Goal: Task Accomplishment & Management: Use online tool/utility

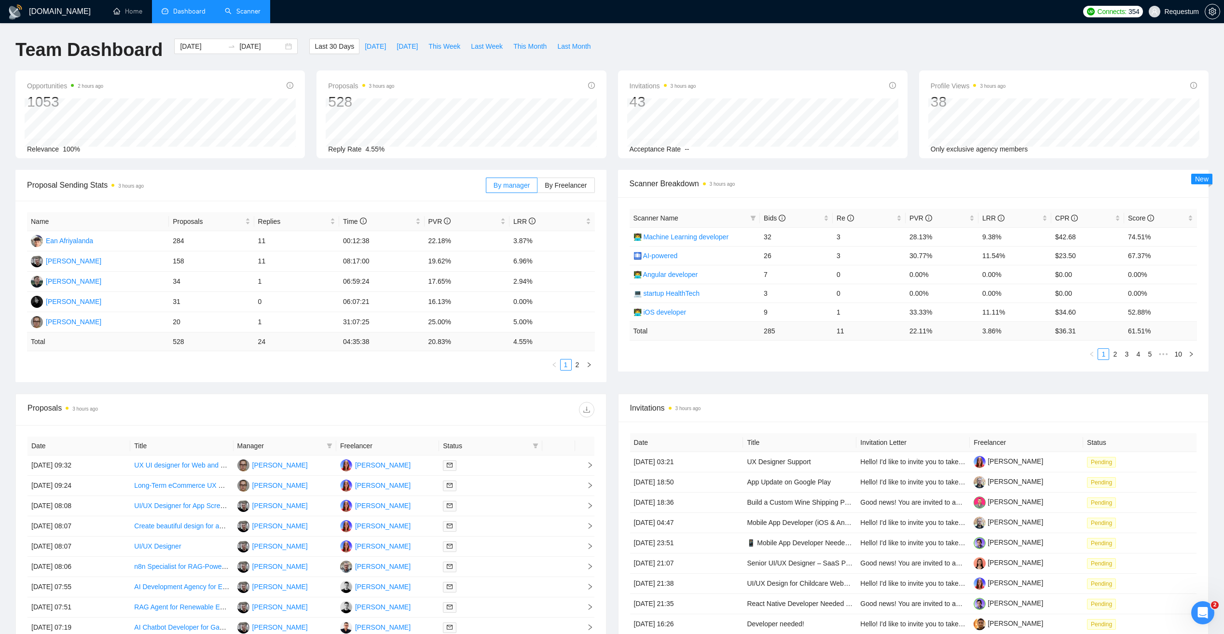
click at [236, 11] on link "Scanner" at bounding box center [243, 11] width 36 height 8
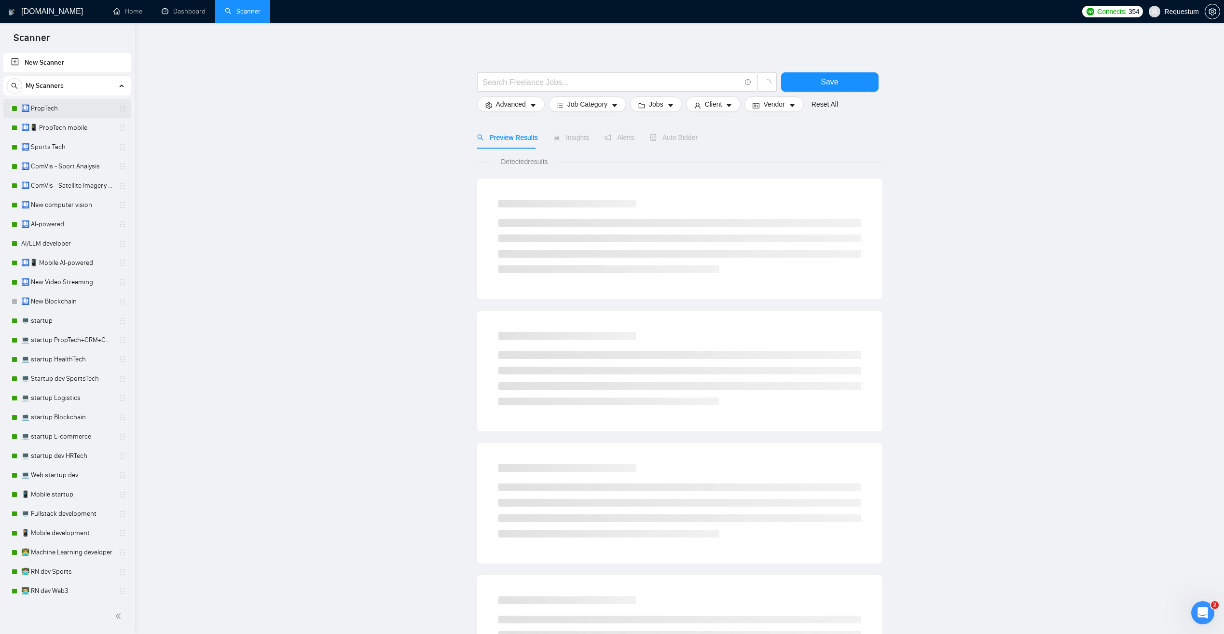
click at [74, 109] on link "🛄 PropTech" at bounding box center [67, 108] width 92 height 19
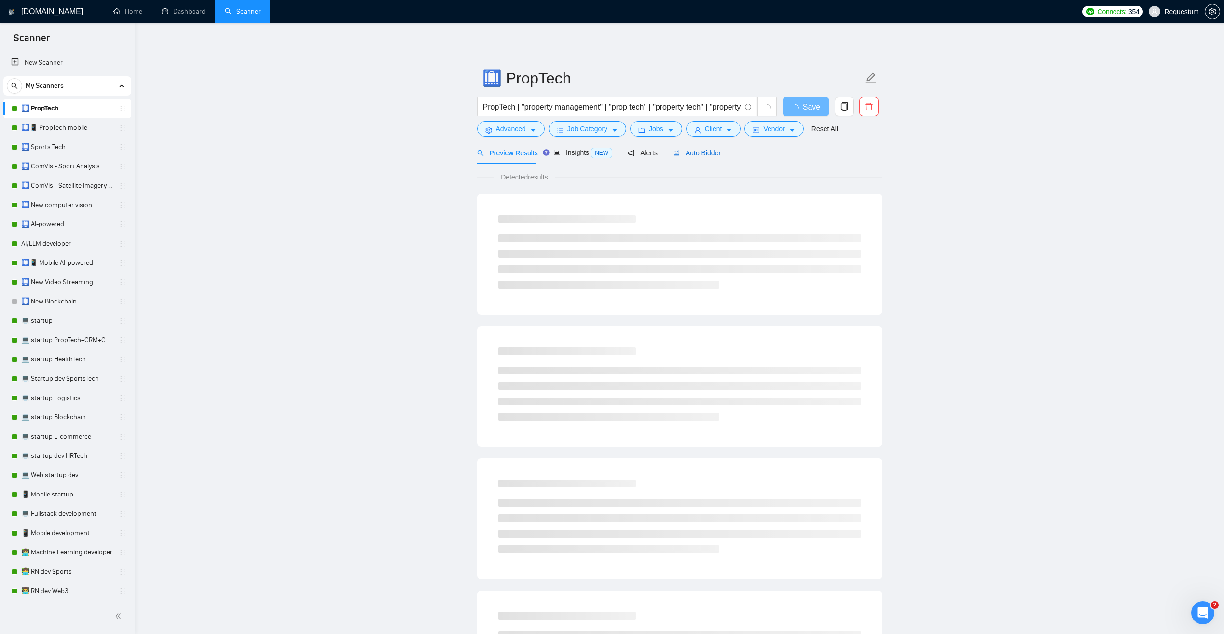
click at [698, 156] on span "Auto Bidder" at bounding box center [697, 153] width 48 height 8
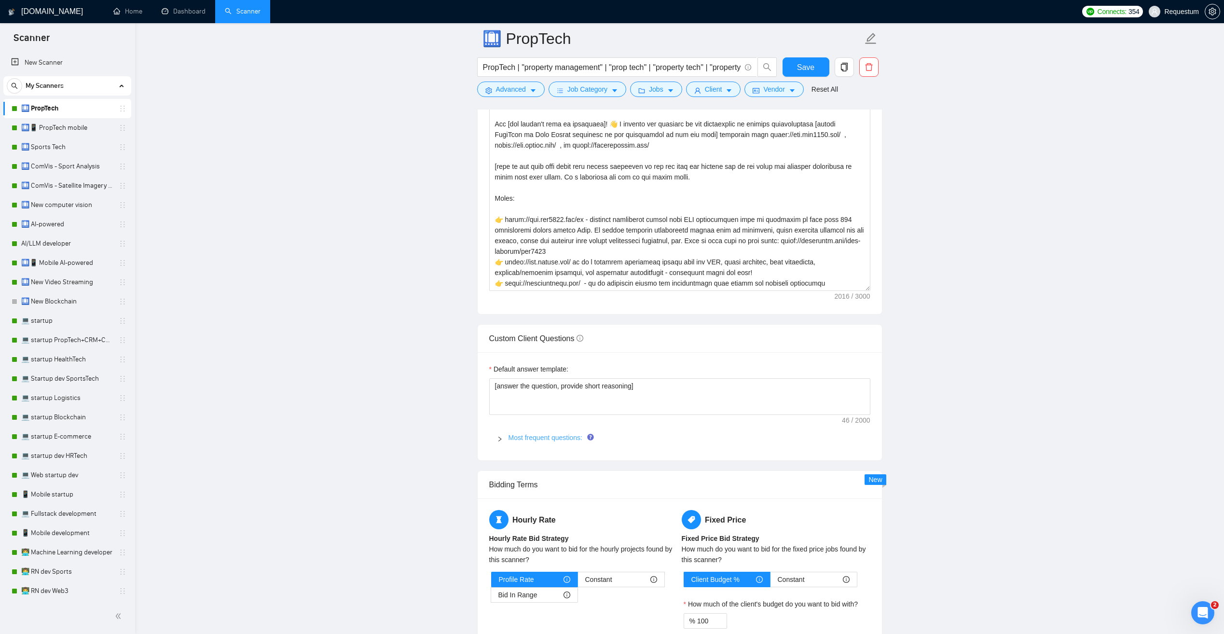
click at [517, 439] on link "Most frequent questions:" at bounding box center [546, 438] width 74 height 8
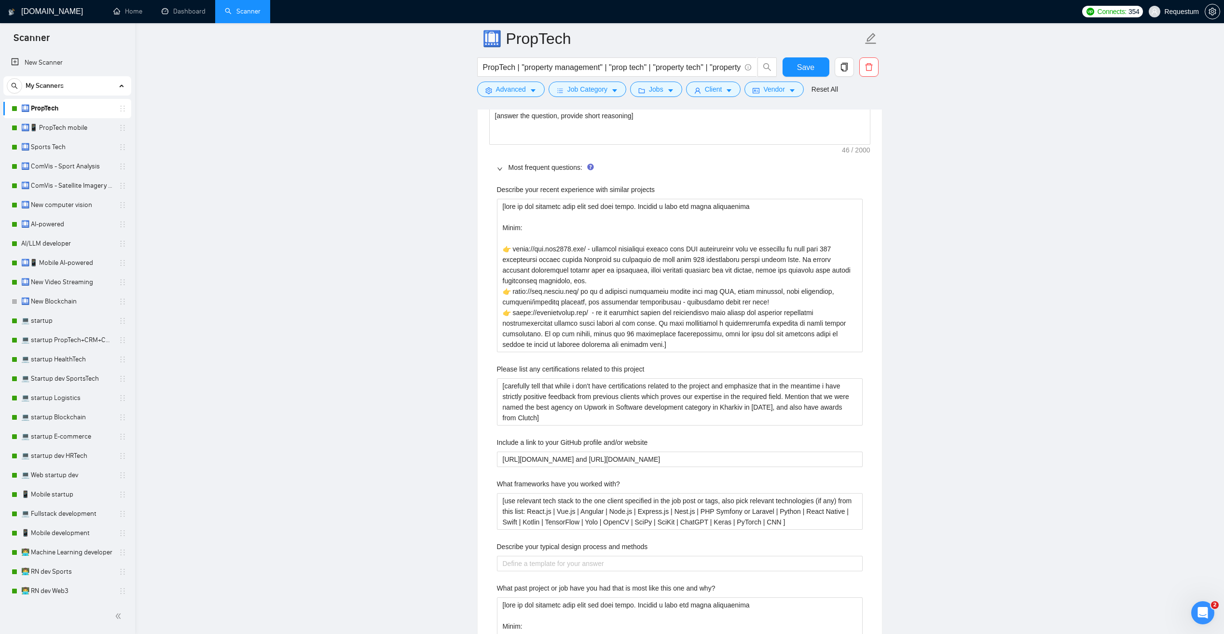
scroll to position [1447, 0]
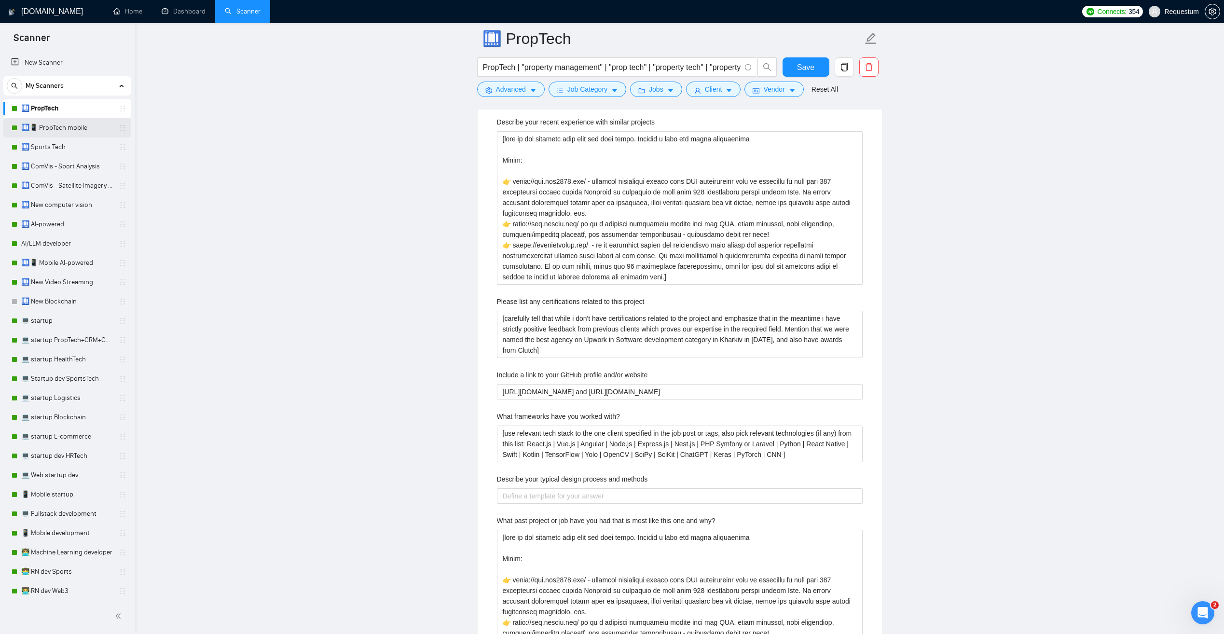
click at [48, 124] on link "🛄📱 PropTech mobile" at bounding box center [67, 127] width 92 height 19
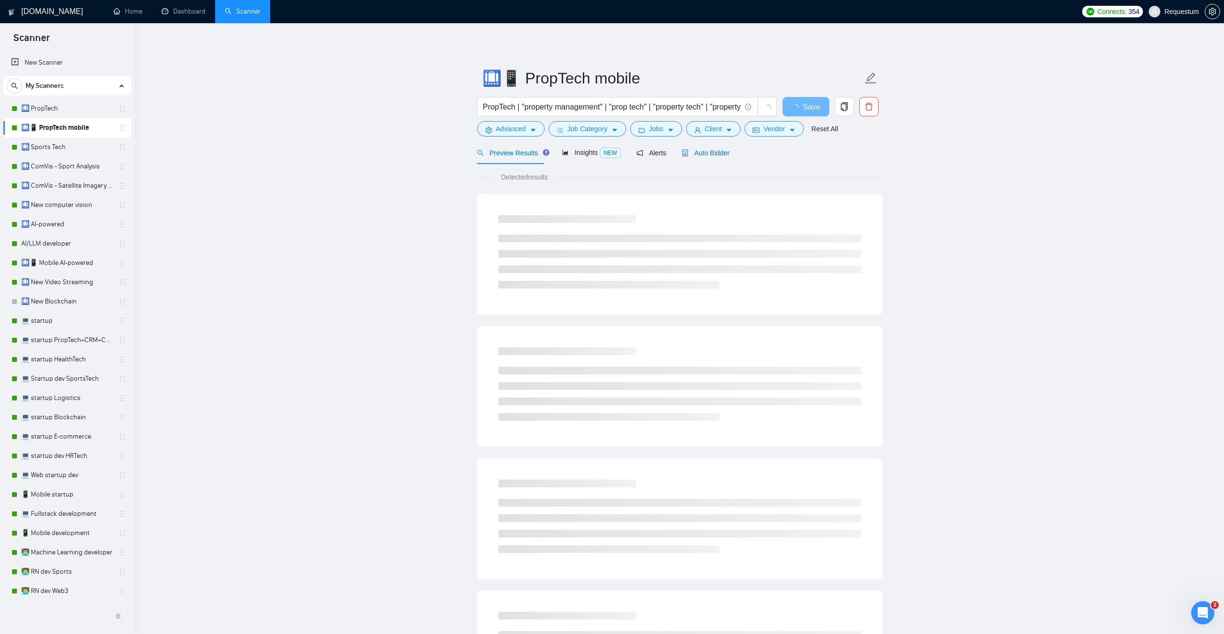
click at [696, 151] on span "Auto Bidder" at bounding box center [706, 153] width 48 height 8
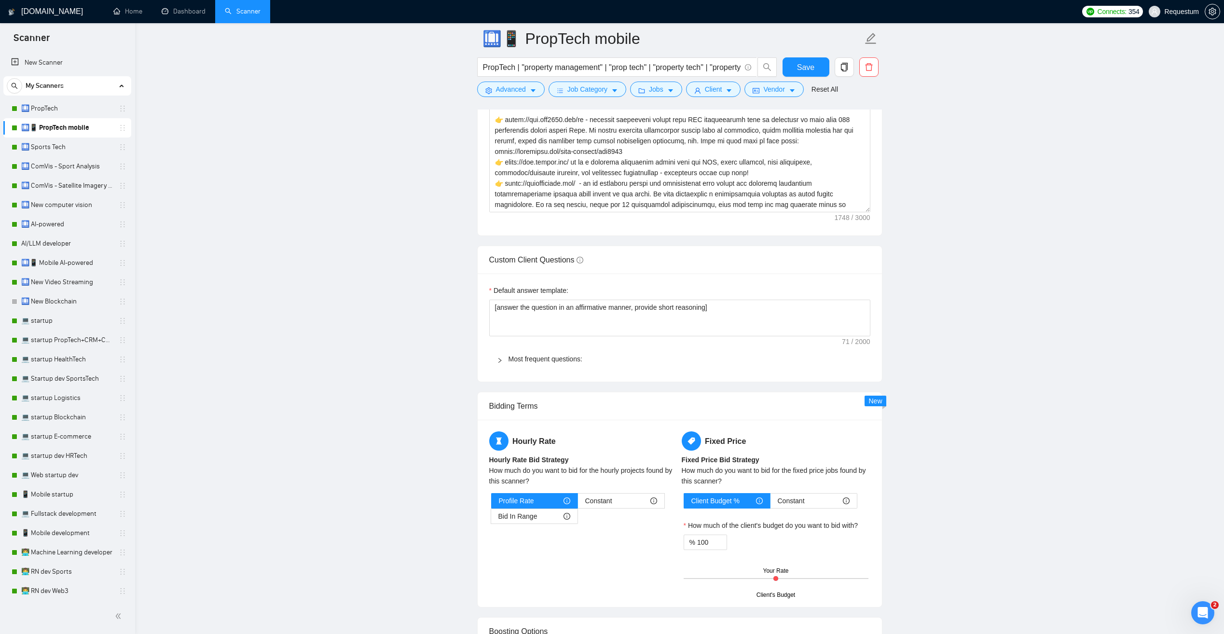
scroll to position [1303, 0]
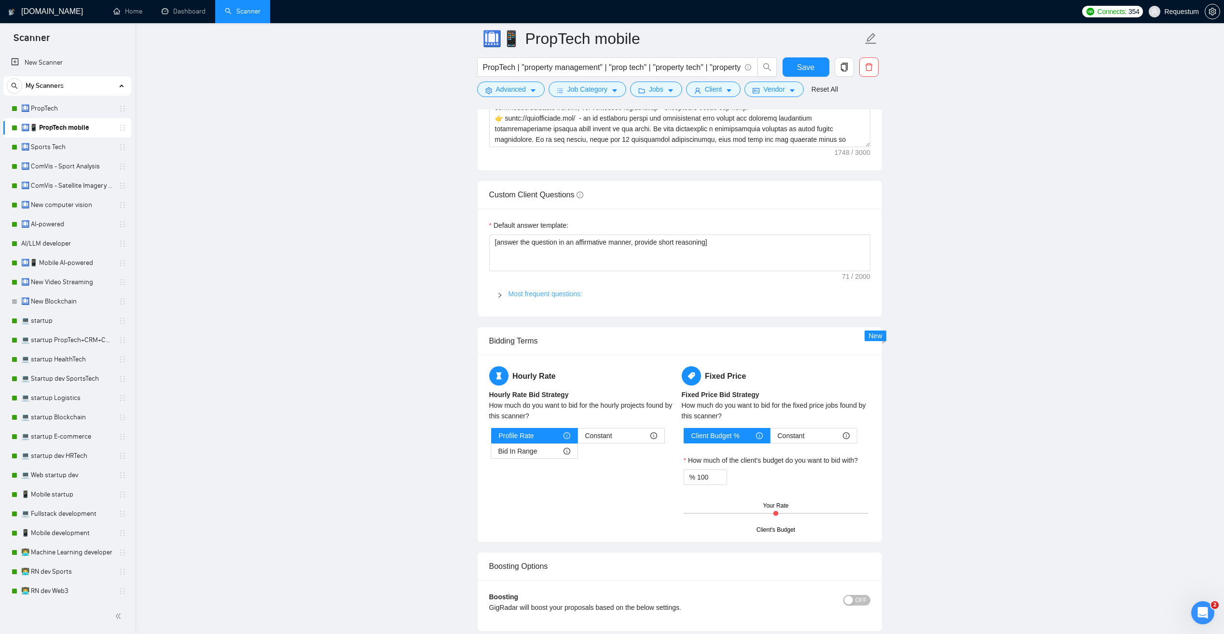
click at [522, 291] on link "Most frequent questions:" at bounding box center [546, 294] width 74 height 8
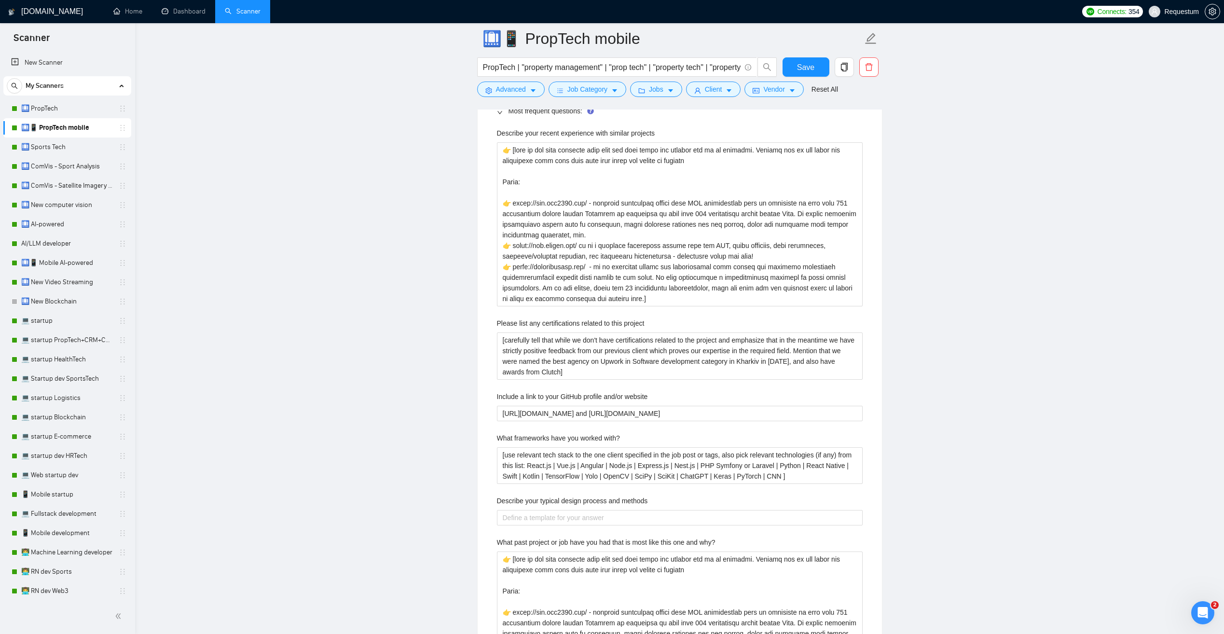
scroll to position [1496, 0]
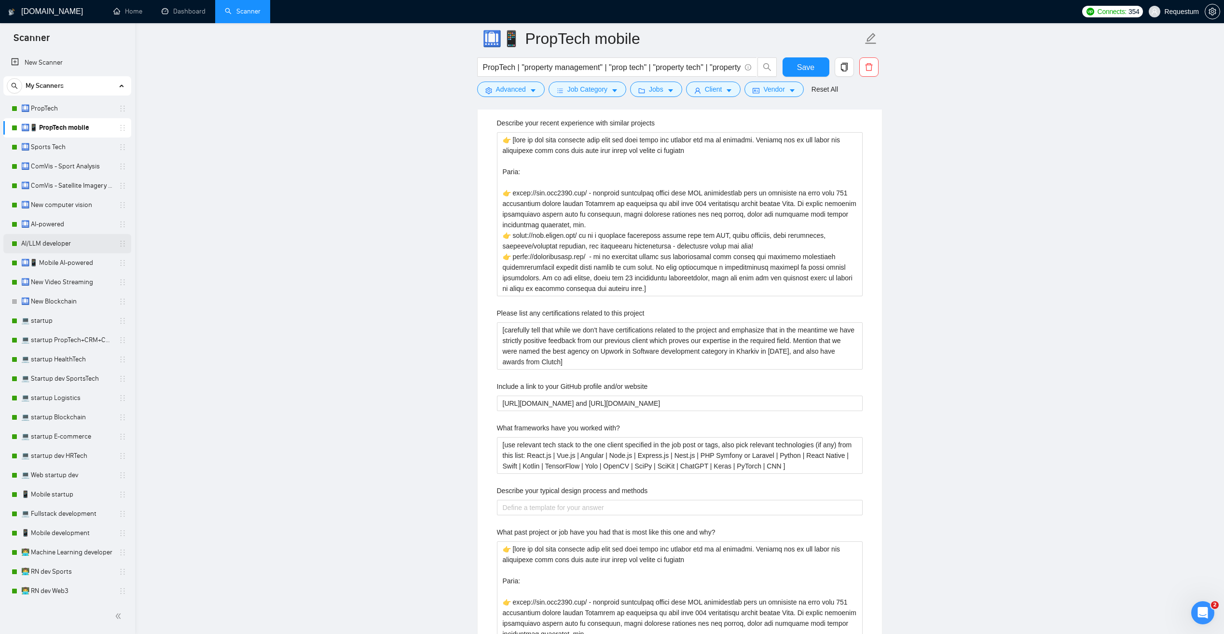
click at [87, 243] on link "AI/LLM developer" at bounding box center [67, 243] width 92 height 19
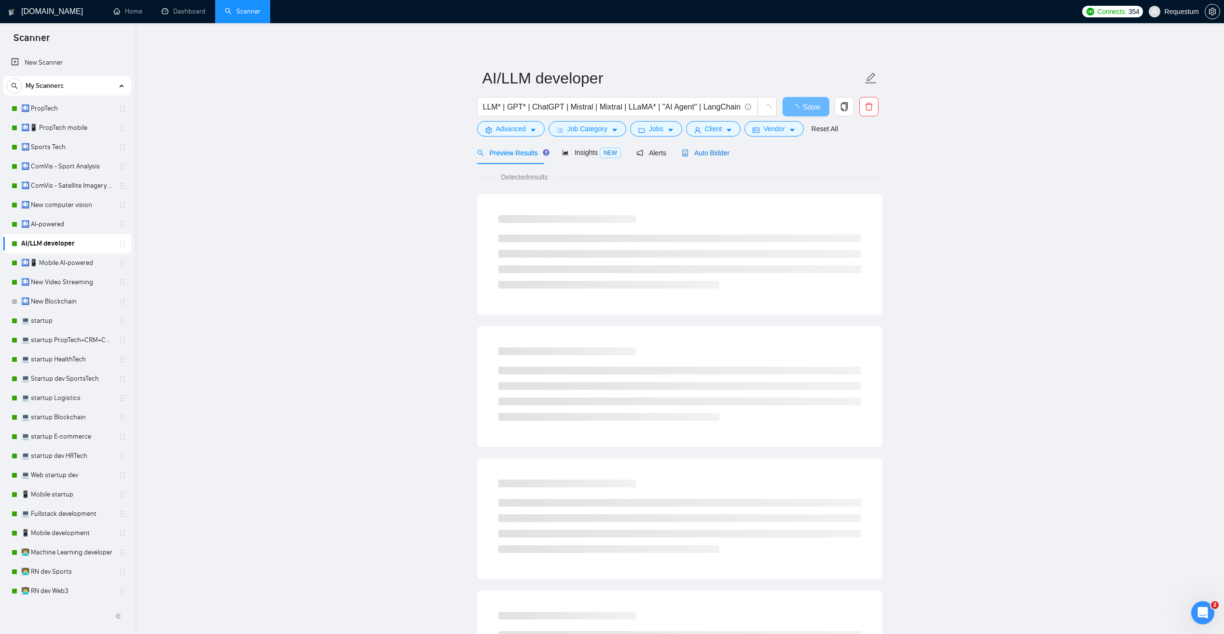
click at [696, 152] on span "Auto Bidder" at bounding box center [706, 153] width 48 height 8
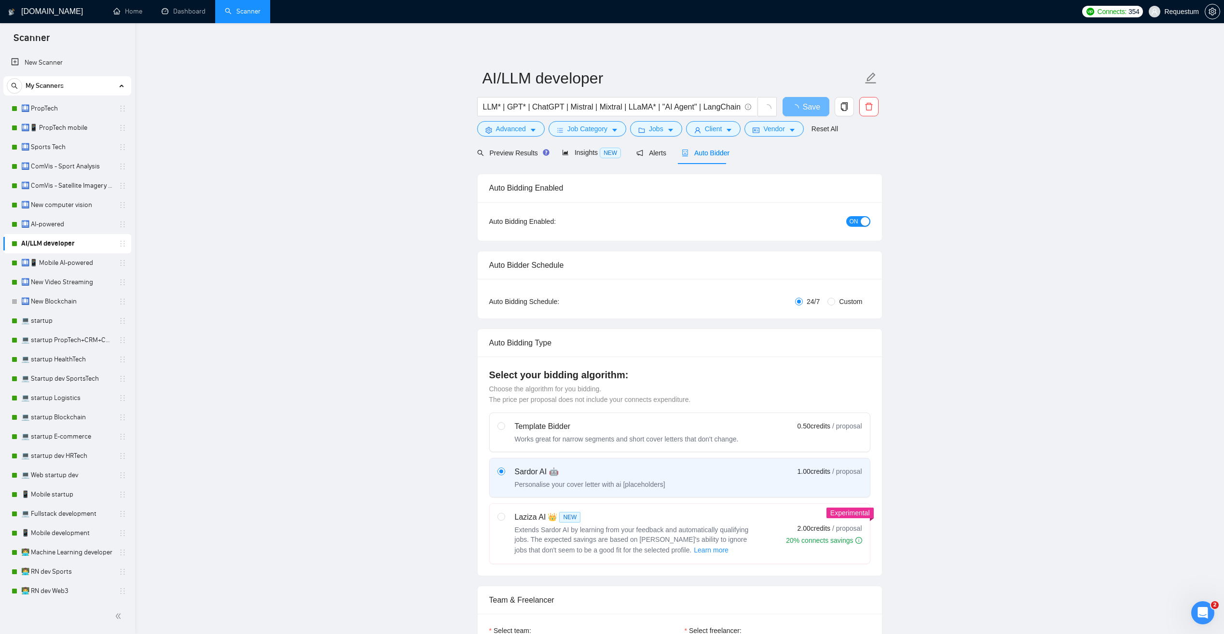
checkbox input "true"
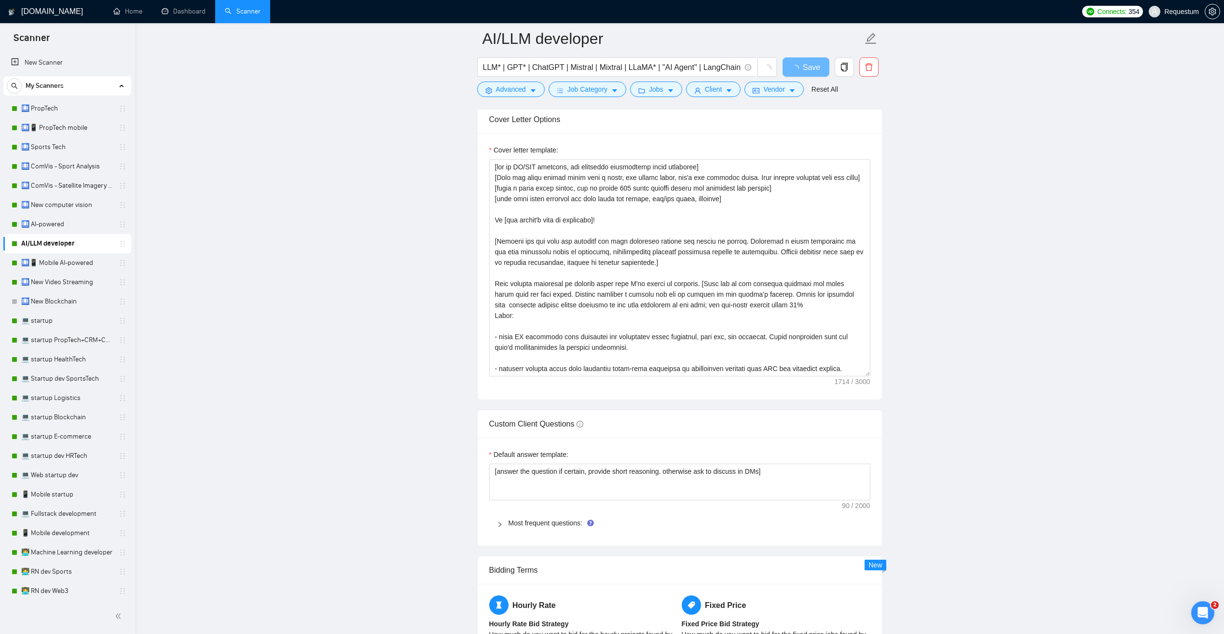
scroll to position [1158, 0]
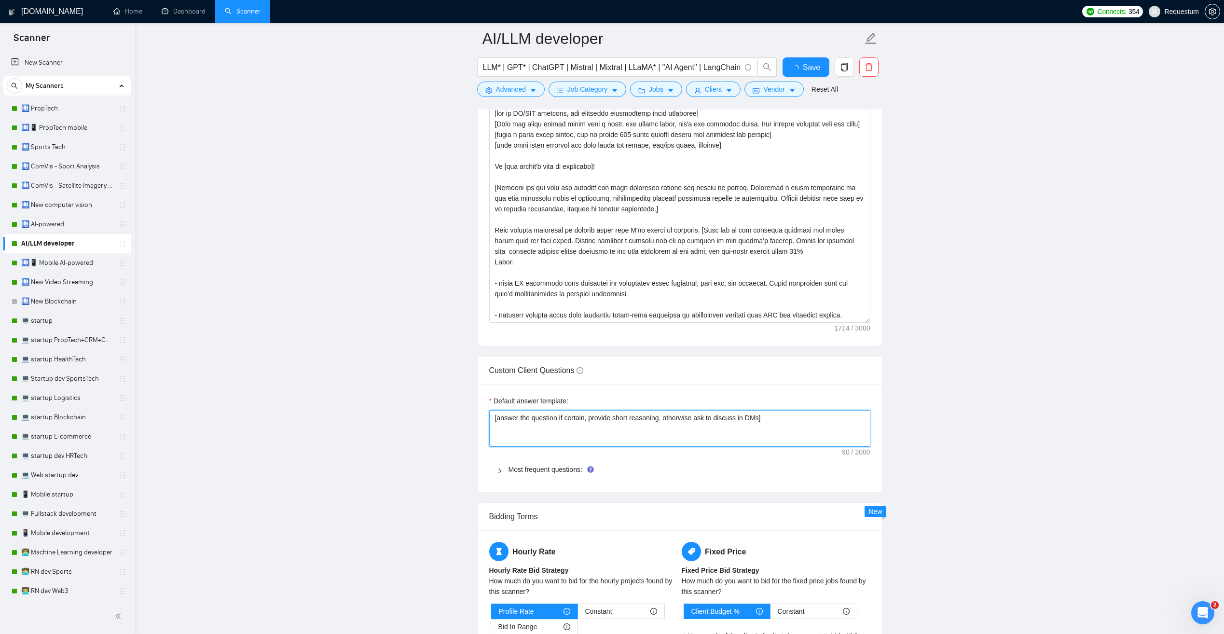
click at [522, 441] on textarea "[answer the question if certain, provide short reasoning. otherwise ask to disc…" at bounding box center [679, 428] width 381 height 37
click at [520, 471] on link "Most frequent questions:" at bounding box center [546, 470] width 74 height 8
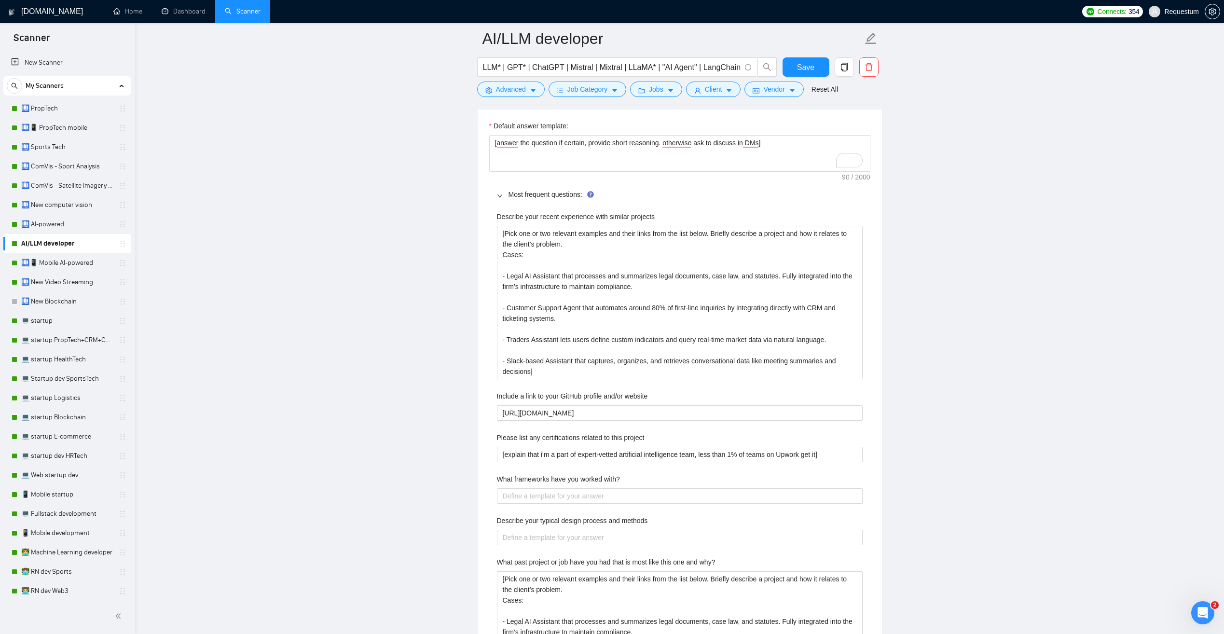
scroll to position [1447, 0]
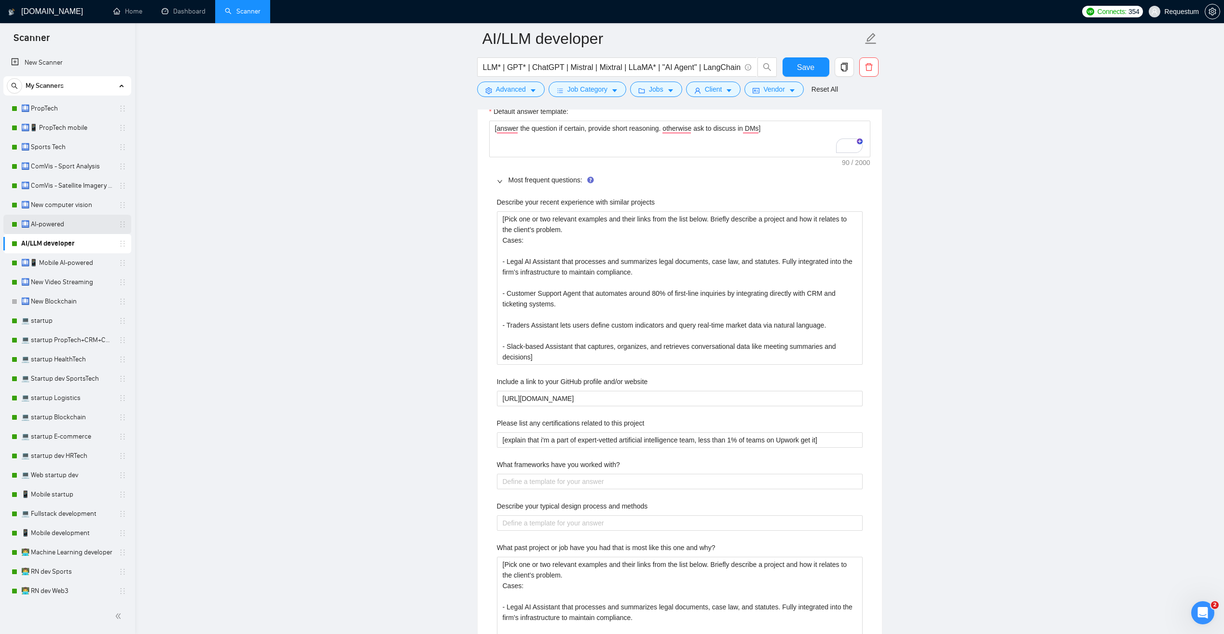
click at [80, 231] on link "🛄 AI-powered" at bounding box center [67, 224] width 92 height 19
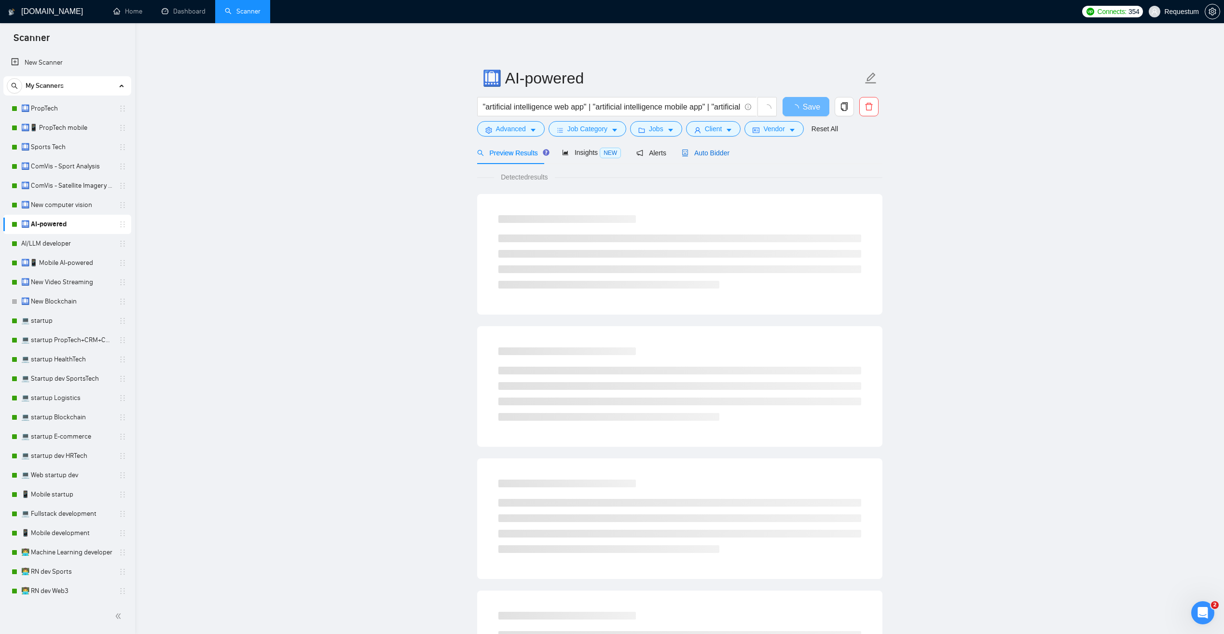
click at [694, 154] on span "Auto Bidder" at bounding box center [706, 153] width 48 height 8
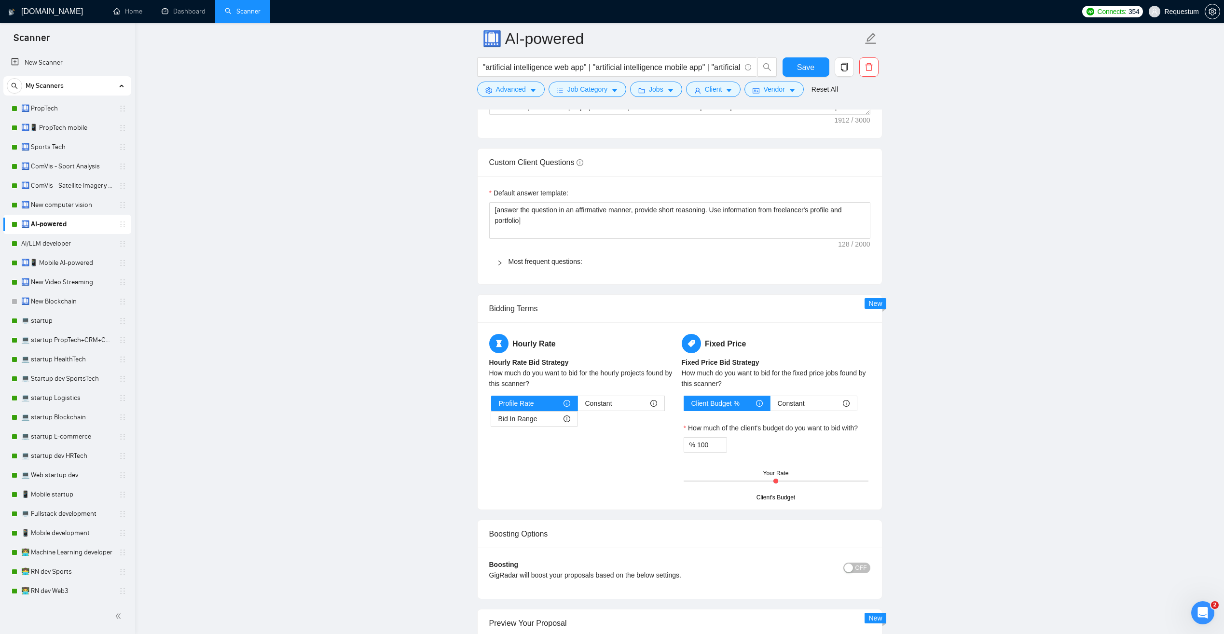
scroll to position [1351, 0]
click at [525, 262] on link "Most frequent questions:" at bounding box center [546, 261] width 74 height 8
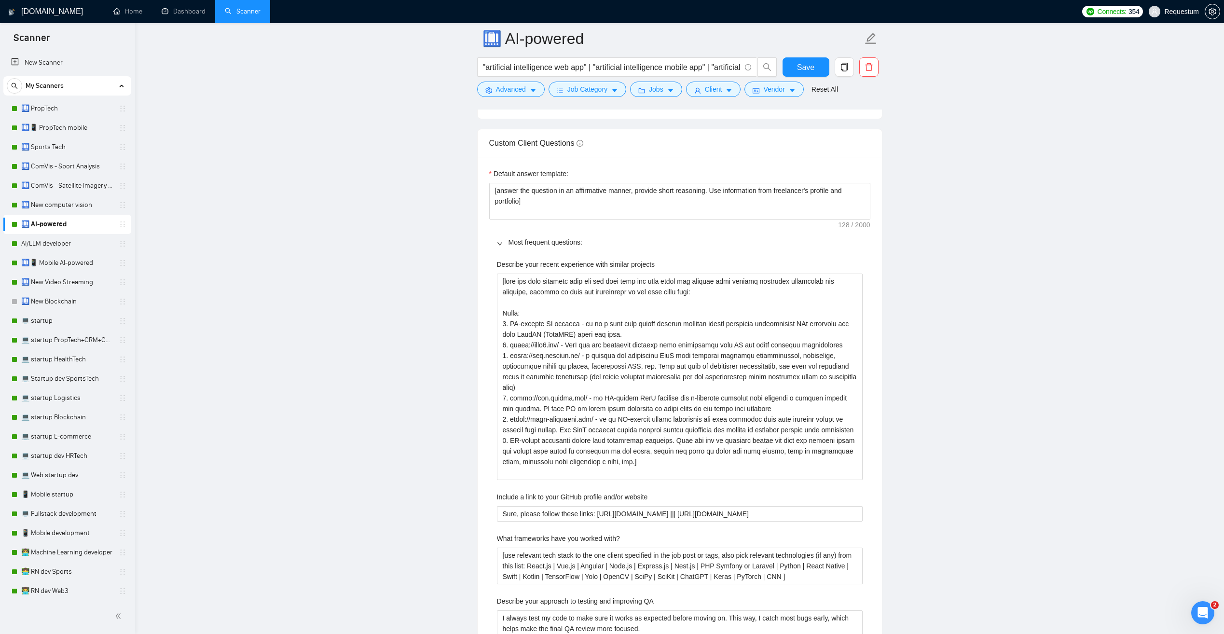
scroll to position [1496, 0]
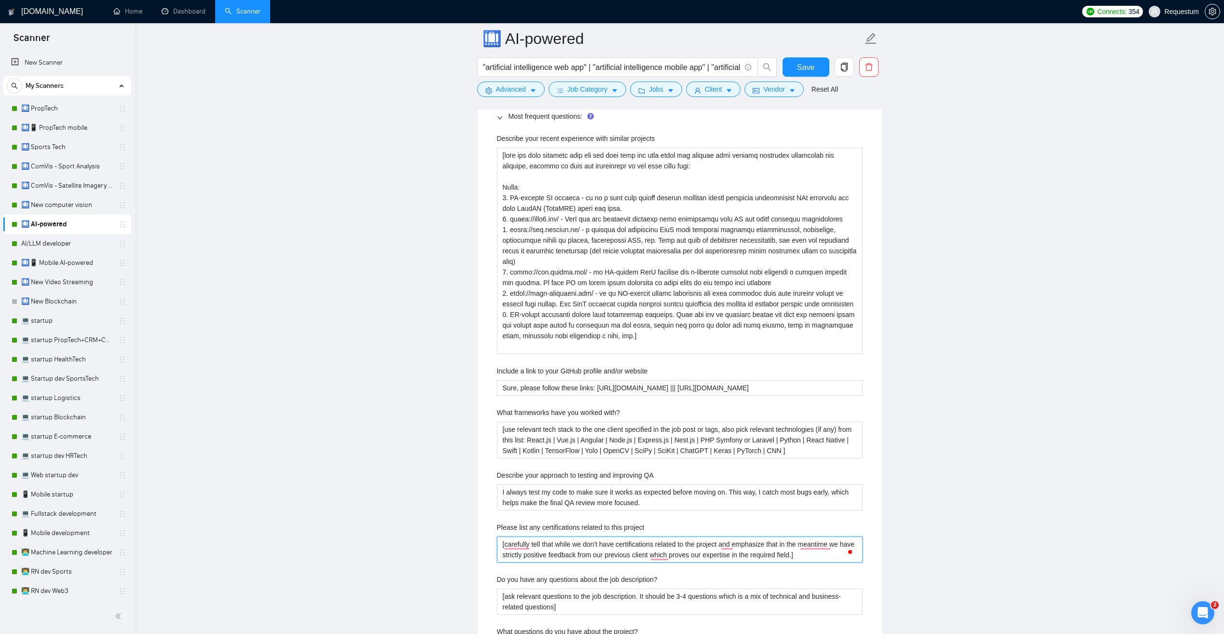
drag, startPoint x: 507, startPoint y: 545, endPoint x: 684, endPoint y: 547, distance: 177.1
click at [684, 547] on project "[carefully tell that while we don't have certifications related to the project …" at bounding box center [680, 550] width 366 height 26
click at [454, 510] on main "🛄 AI-powered "artificial intelligence web app" | "artificial intelligence mobil…" at bounding box center [680, 443] width 1058 height 3800
drag, startPoint x: 504, startPoint y: 546, endPoint x: 758, endPoint y: 550, distance: 254.3
click at [744, 550] on project "[carefully tell that while we don't have certifications related to the project …" at bounding box center [680, 550] width 366 height 26
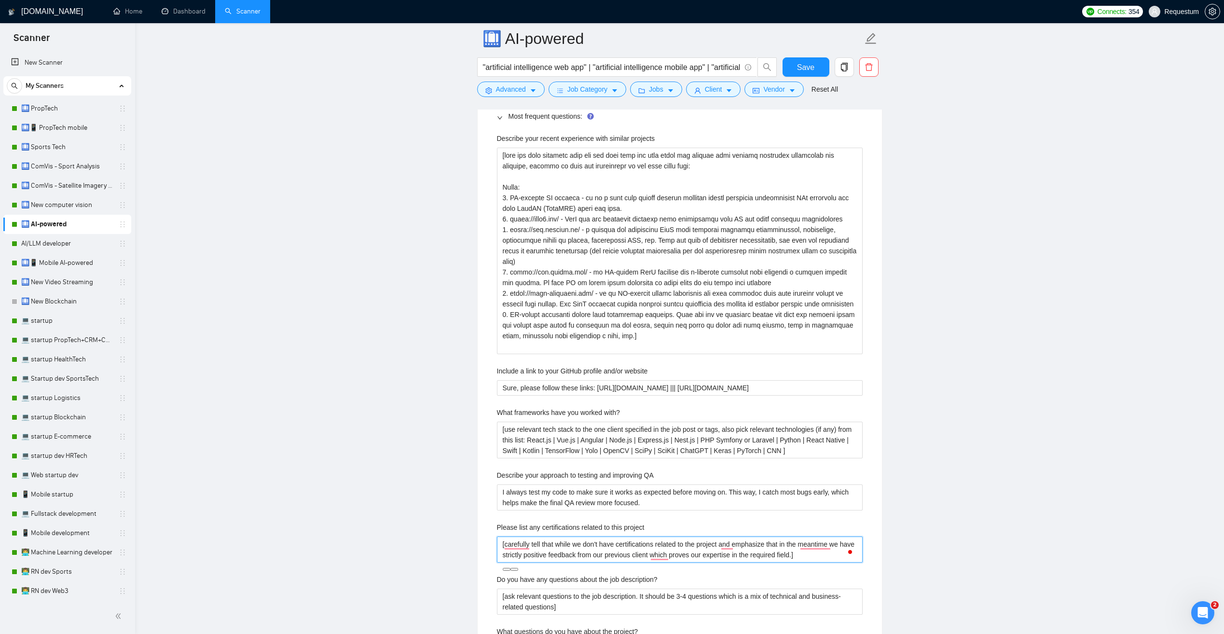
drag, startPoint x: 811, startPoint y: 555, endPoint x: 468, endPoint y: 533, distance: 343.3
click at [468, 533] on main "🛄 AI-powered "artificial intelligence web app" | "artificial intelligence mobil…" at bounding box center [680, 443] width 1058 height 3800
click at [87, 109] on link "🛄 PropTech" at bounding box center [67, 108] width 92 height 19
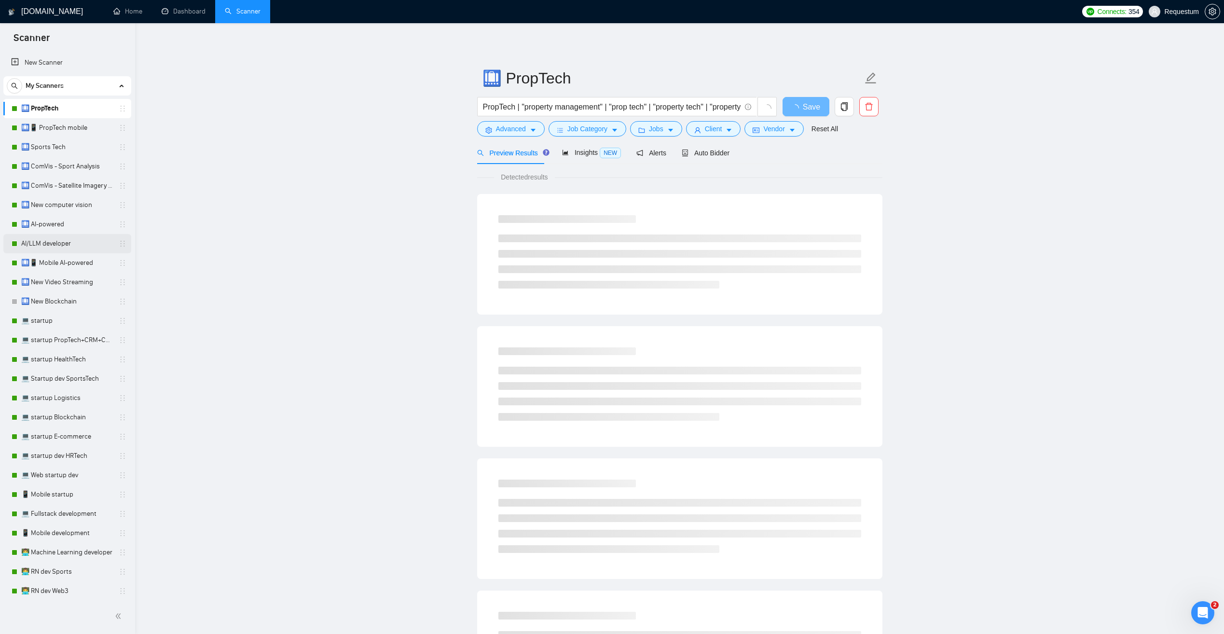
click at [83, 249] on link "AI/LLM developer" at bounding box center [67, 243] width 92 height 19
click at [709, 151] on span "Auto Bidder" at bounding box center [706, 153] width 48 height 8
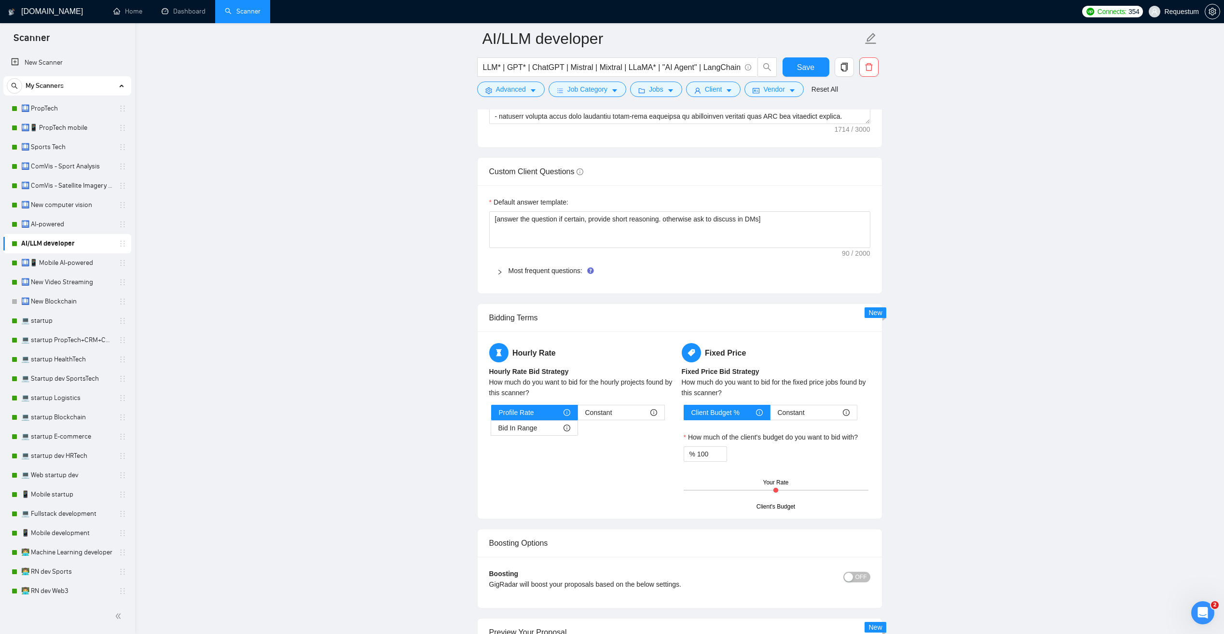
scroll to position [1351, 0]
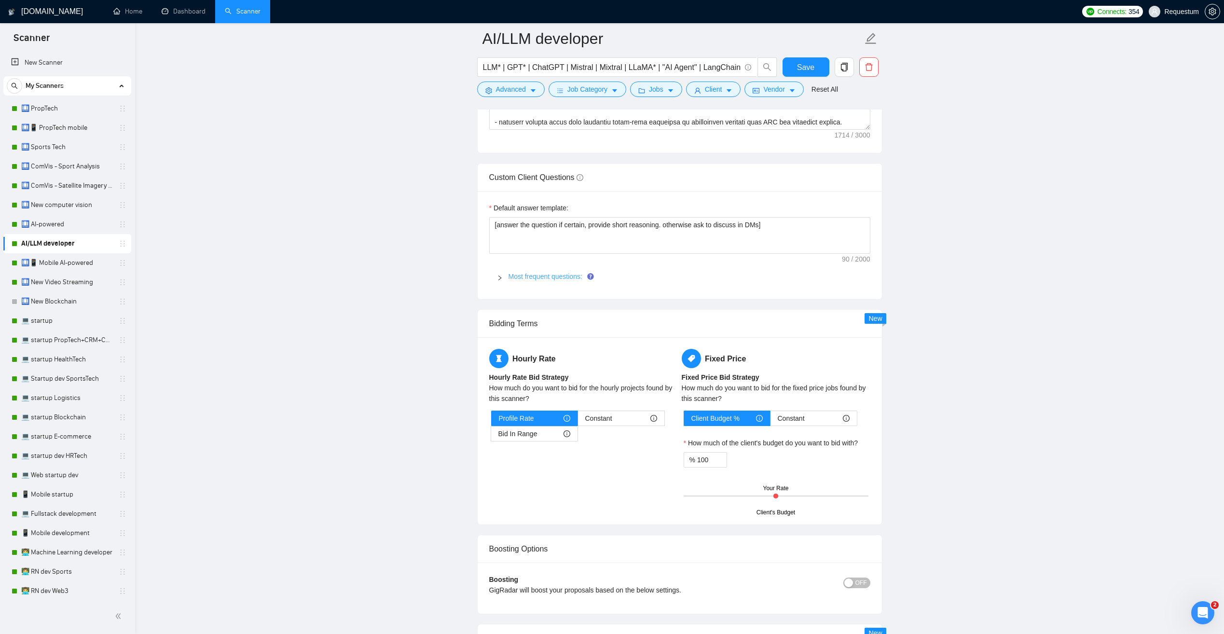
click at [533, 276] on link "Most frequent questions:" at bounding box center [546, 277] width 74 height 8
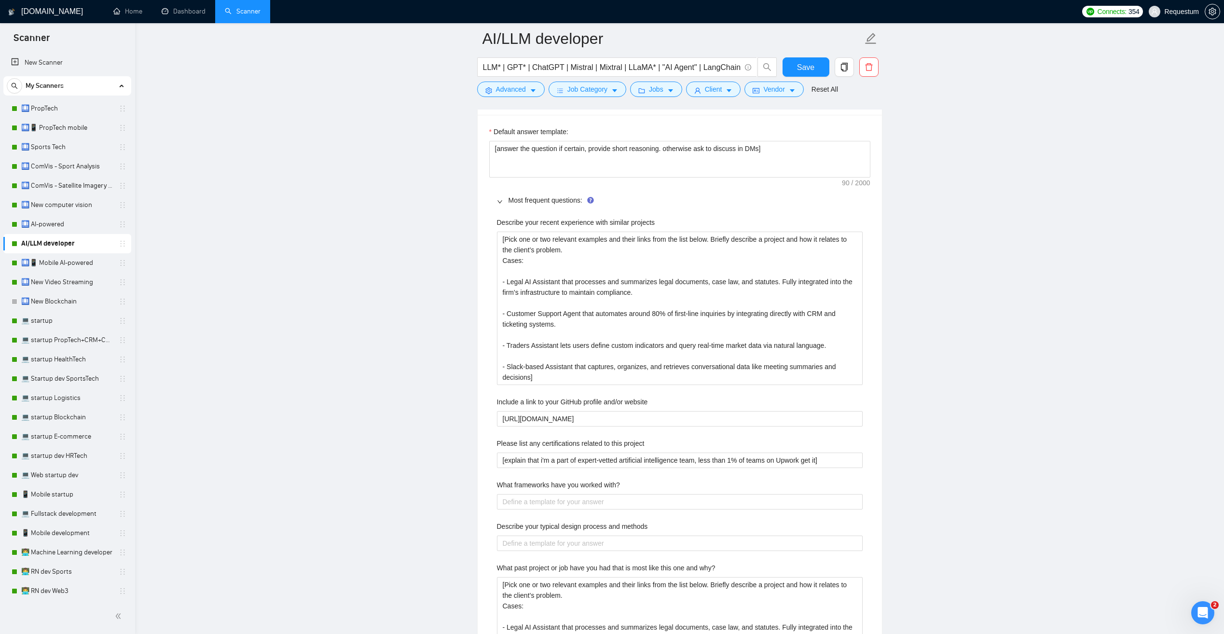
scroll to position [1447, 0]
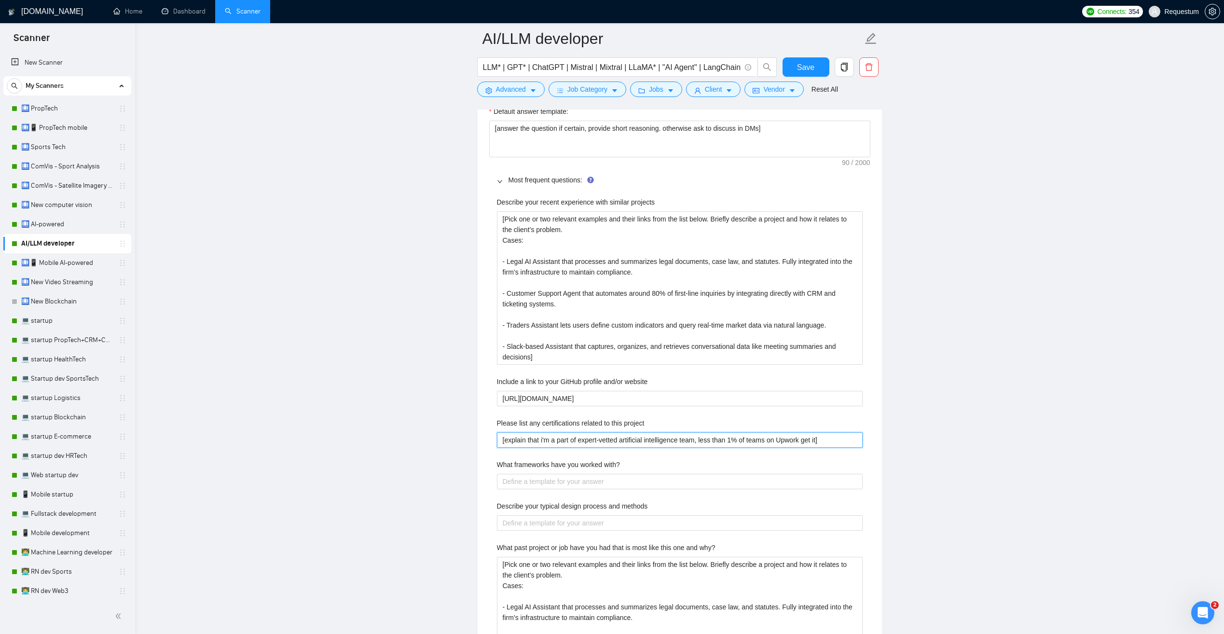
drag, startPoint x: 837, startPoint y: 441, endPoint x: 413, endPoint y: 456, distance: 424.4
click at [413, 461] on main "AI/LLM developer LLM* | GPT* | ChatGPT | Mistral | Mixtral | LLaMA* | "AI Agent…" at bounding box center [680, 420] width 1058 height 3658
